Goal: Task Accomplishment & Management: Manage account settings

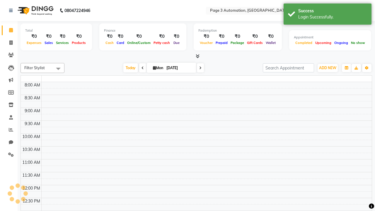
select select "en"
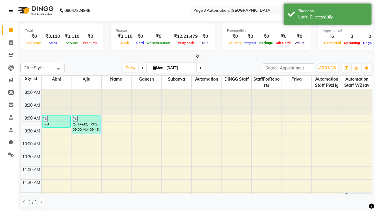
click at [12, 11] on icon at bounding box center [11, 11] width 4 height 4
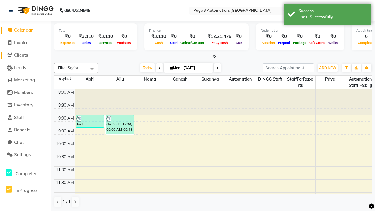
click at [26, 55] on span "Clients" at bounding box center [21, 55] width 14 height 6
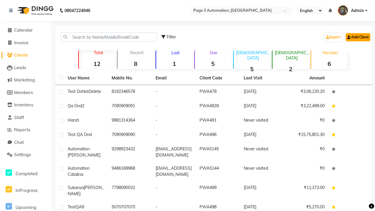
click at [358, 37] on link "Add Client" at bounding box center [358, 37] width 25 height 8
select select "22"
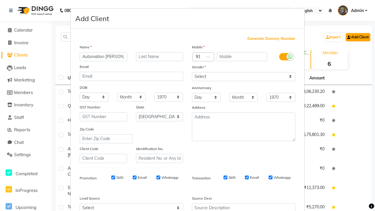
type input "Automation [PERSON_NAME]"
type input "9663534524"
type input "[EMAIL_ADDRESS][DOMAIN_NAME]"
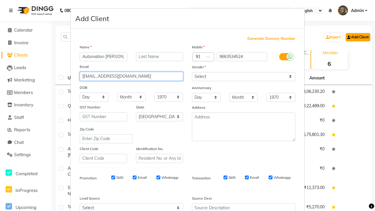
select select "[DEMOGRAPHIC_DATA]"
type input "[EMAIL_ADDRESS][DOMAIN_NAME]"
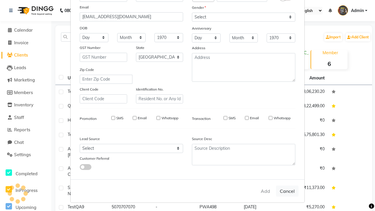
select select
select select "null"
select select
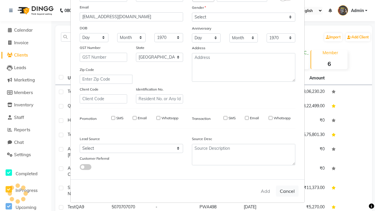
select select
checkbox input "false"
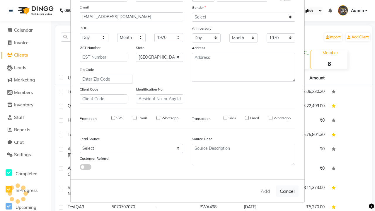
checkbox input "false"
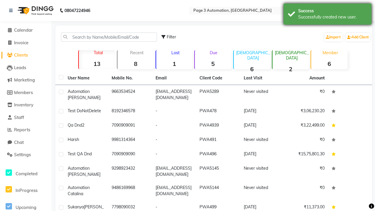
click at [328, 15] on div "Successfully created new user." at bounding box center [333, 17] width 69 height 6
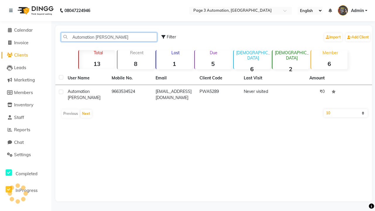
type input "Automation [PERSON_NAME]"
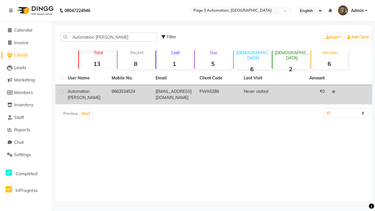
click at [214, 95] on td "PWA5289" at bounding box center [218, 94] width 44 height 19
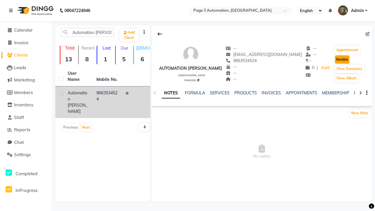
click at [339, 60] on button "Invoice" at bounding box center [342, 59] width 15 height 8
select select "2774"
select select "service"
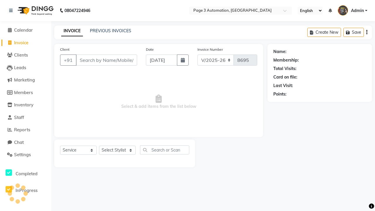
type input "9663534524"
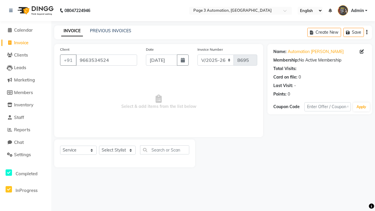
select select "71572"
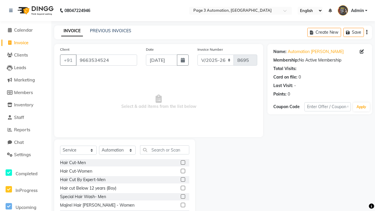
click at [183, 188] on label at bounding box center [183, 188] width 4 height 4
click at [183, 188] on input "checkbox" at bounding box center [183, 189] width 4 height 4
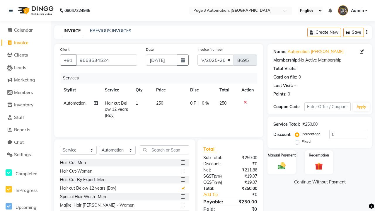
click at [320, 182] on link "Continue Without Payment" at bounding box center [320, 182] width 102 height 6
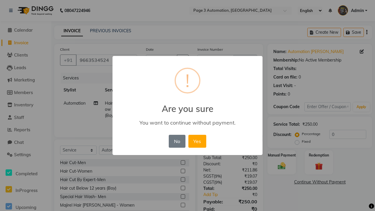
checkbox input "false"
click at [197, 141] on button "Yes" at bounding box center [198, 141] width 18 height 13
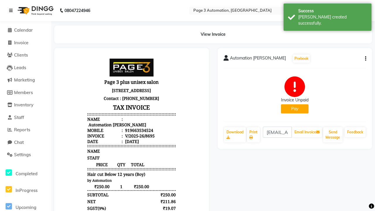
click at [328, 15] on div "[PERSON_NAME] created successfully." at bounding box center [333, 20] width 69 height 12
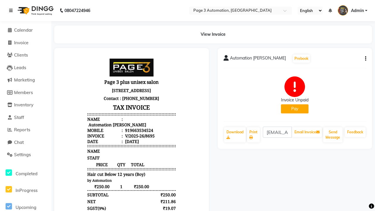
click at [12, 11] on icon at bounding box center [11, 11] width 4 height 4
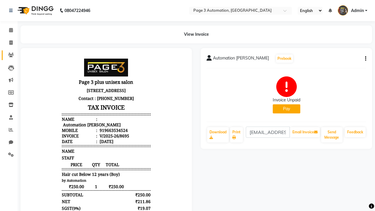
click at [9, 55] on icon at bounding box center [11, 55] width 6 height 4
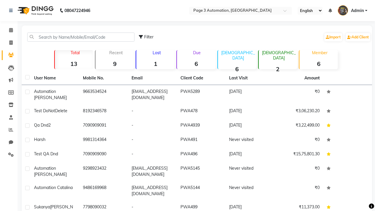
click at [197, 64] on strong "6" at bounding box center [196, 63] width 38 height 7
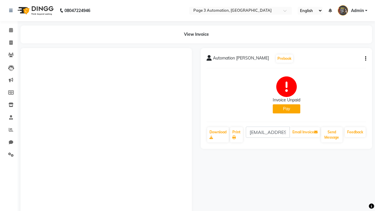
click at [365, 59] on button "button" at bounding box center [365, 59] width 4 height 6
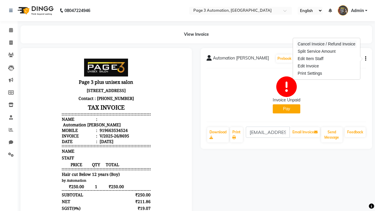
click at [327, 44] on div "Cancel Invoice / Refund Invoice" at bounding box center [327, 43] width 60 height 7
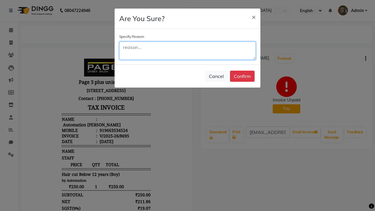
click at [188, 51] on textarea at bounding box center [187, 51] width 137 height 18
type textarea "Testing"
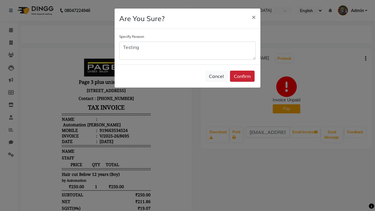
click at [243, 76] on button "Confirm" at bounding box center [242, 76] width 25 height 11
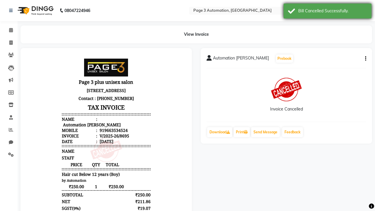
click at [328, 12] on div "Bill Cancelled Successfully." at bounding box center [333, 11] width 69 height 6
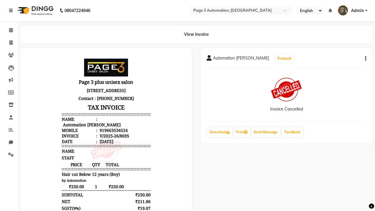
click at [12, 11] on icon at bounding box center [11, 11] width 4 height 4
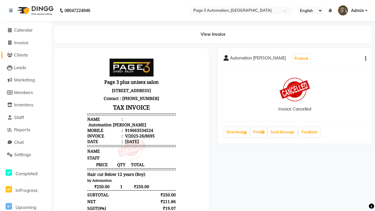
click at [26, 55] on span "Clients" at bounding box center [21, 55] width 14 height 6
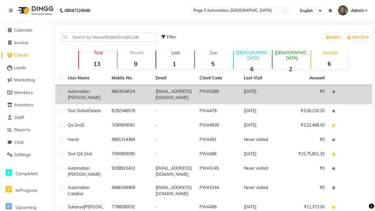
click at [61, 92] on label at bounding box center [61, 92] width 4 height 4
click at [61, 92] on input "checkbox" at bounding box center [61, 92] width 4 height 4
checkbox input "true"
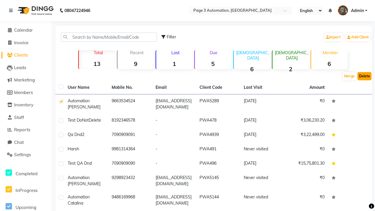
click at [365, 76] on button "Delete" at bounding box center [365, 76] width 14 height 8
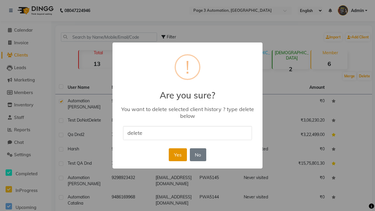
type input "delete"
click at [178, 155] on button "Yes" at bounding box center [178, 154] width 18 height 13
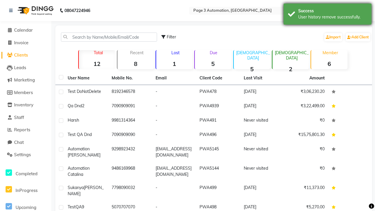
click at [328, 15] on div "User history remove successfully." at bounding box center [333, 17] width 69 height 6
click at [353, 11] on span "Admin" at bounding box center [357, 11] width 13 height 6
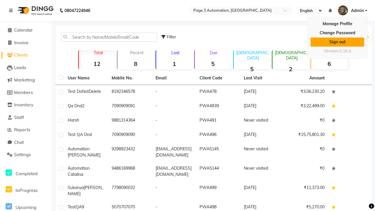
click at [338, 42] on link "Sign out" at bounding box center [338, 42] width 54 height 9
